Goal: Task Accomplishment & Management: Manage account settings

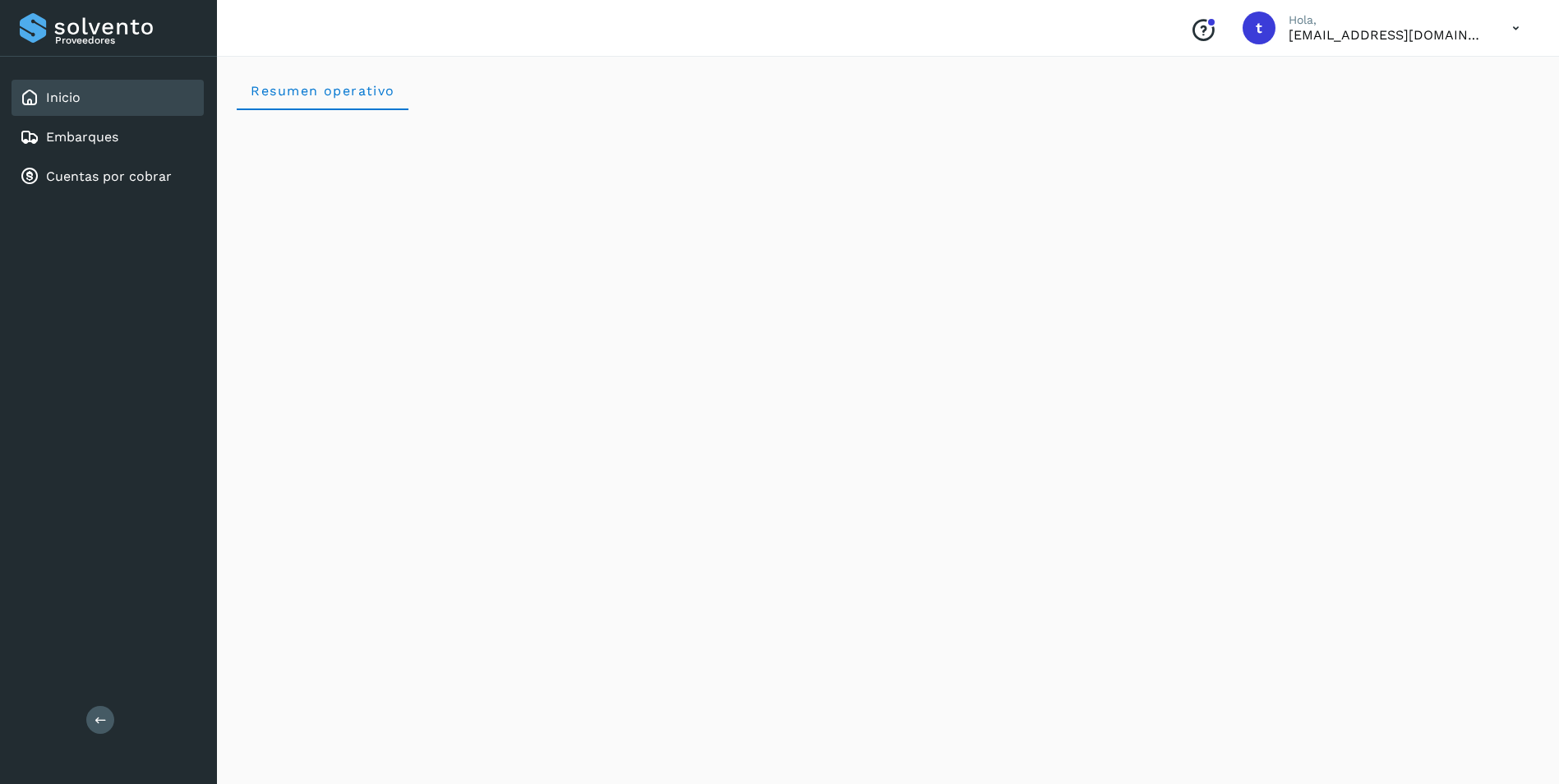
scroll to position [1226, 0]
click at [84, 129] on div "Embarques" at bounding box center [69, 138] width 99 height 20
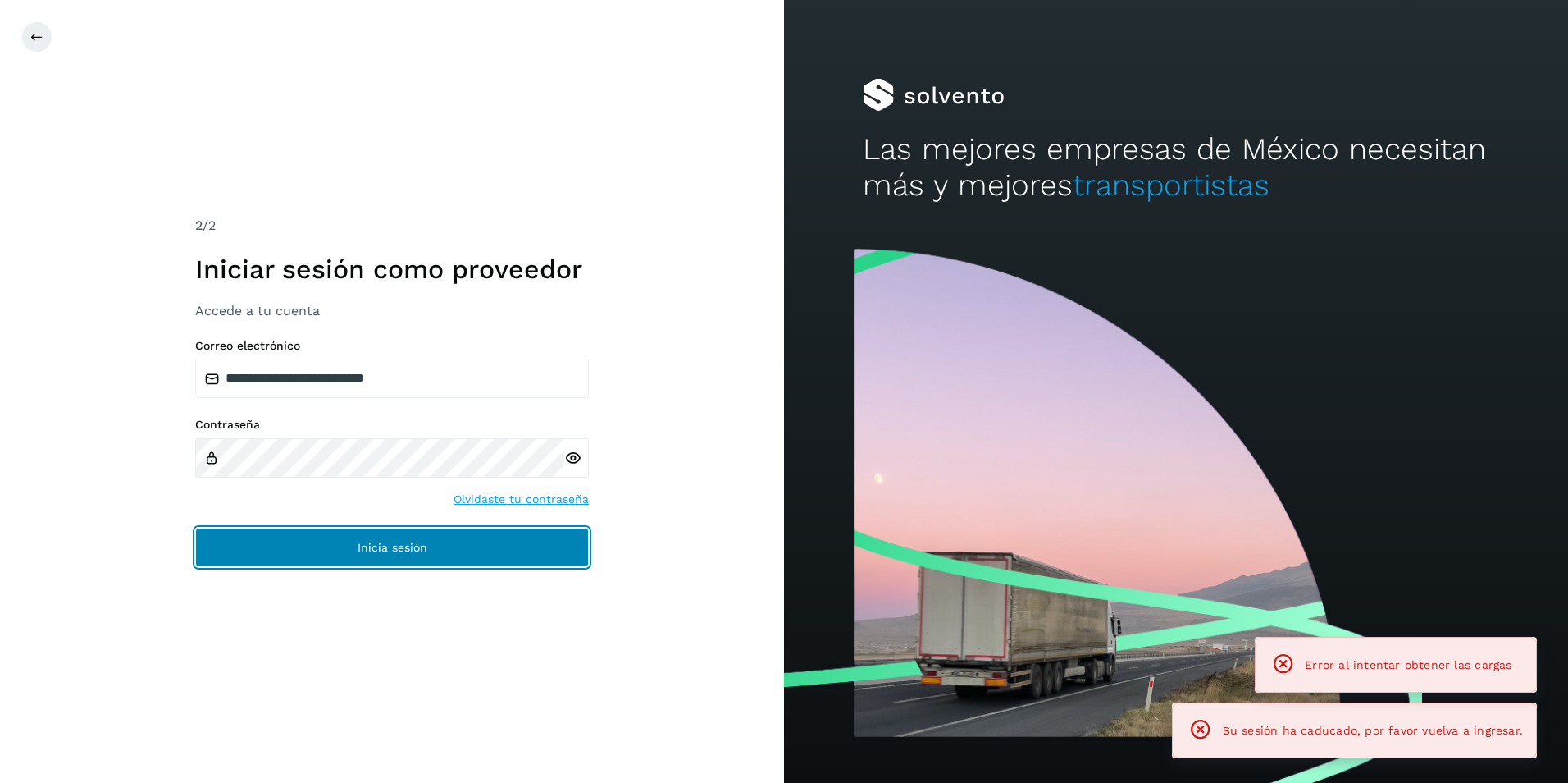
click at [311, 561] on button "Inicia sesión" at bounding box center [392, 547] width 393 height 39
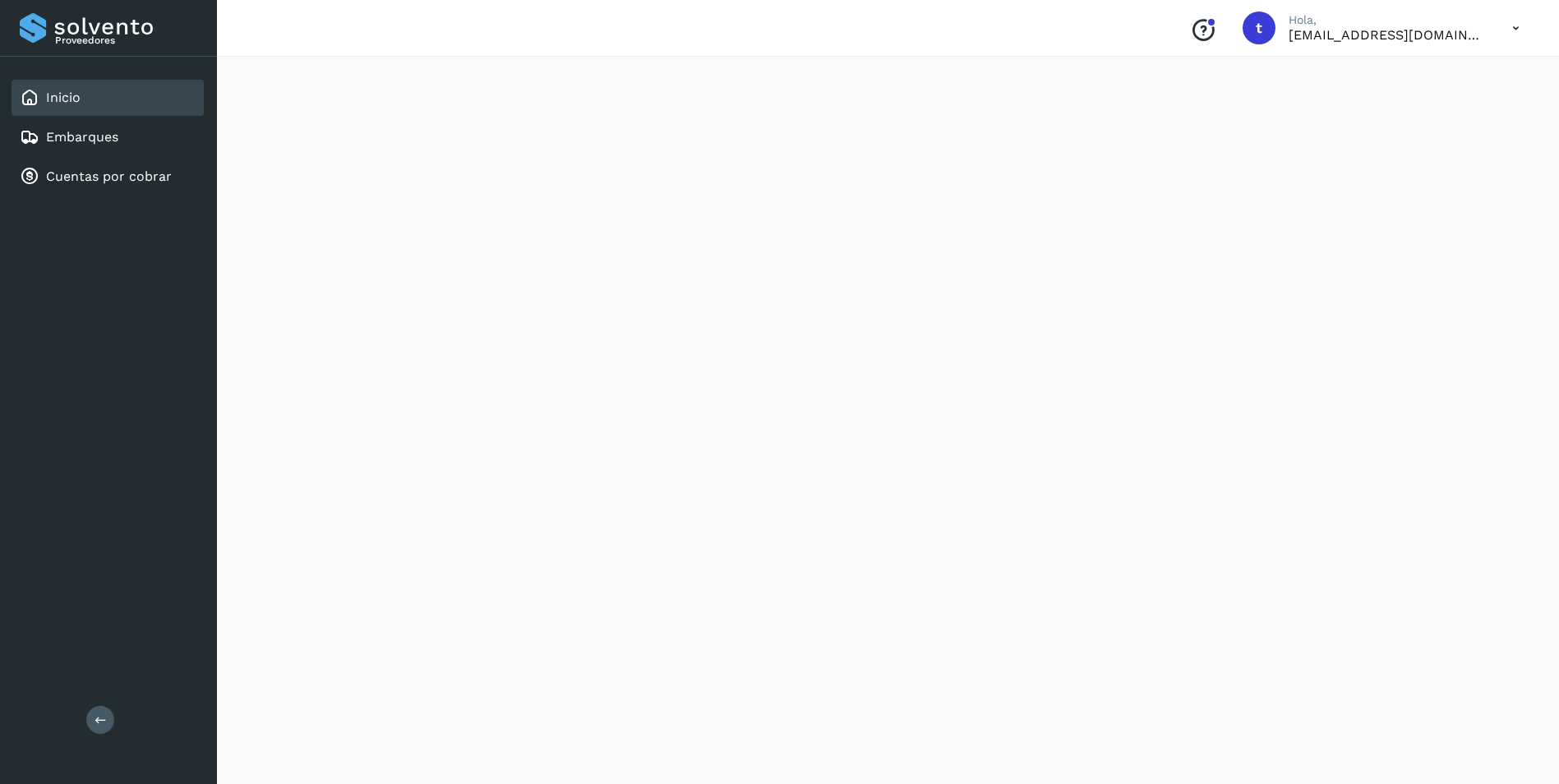
scroll to position [493, 0]
